Goal: Transaction & Acquisition: Register for event/course

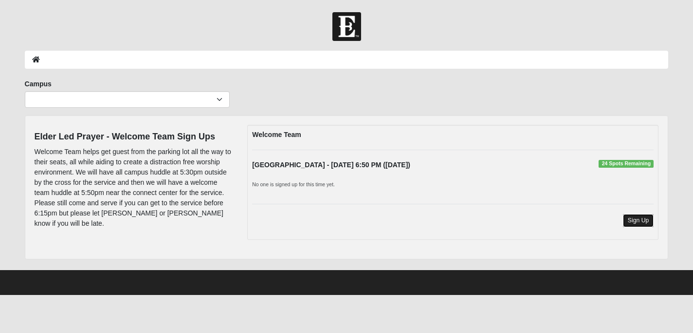
click at [642, 220] on link "Sign Up" at bounding box center [638, 220] width 31 height 13
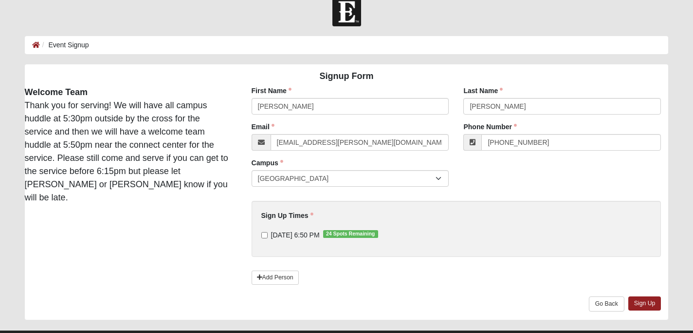
scroll to position [16, 0]
